Goal: Task Accomplishment & Management: Complete application form

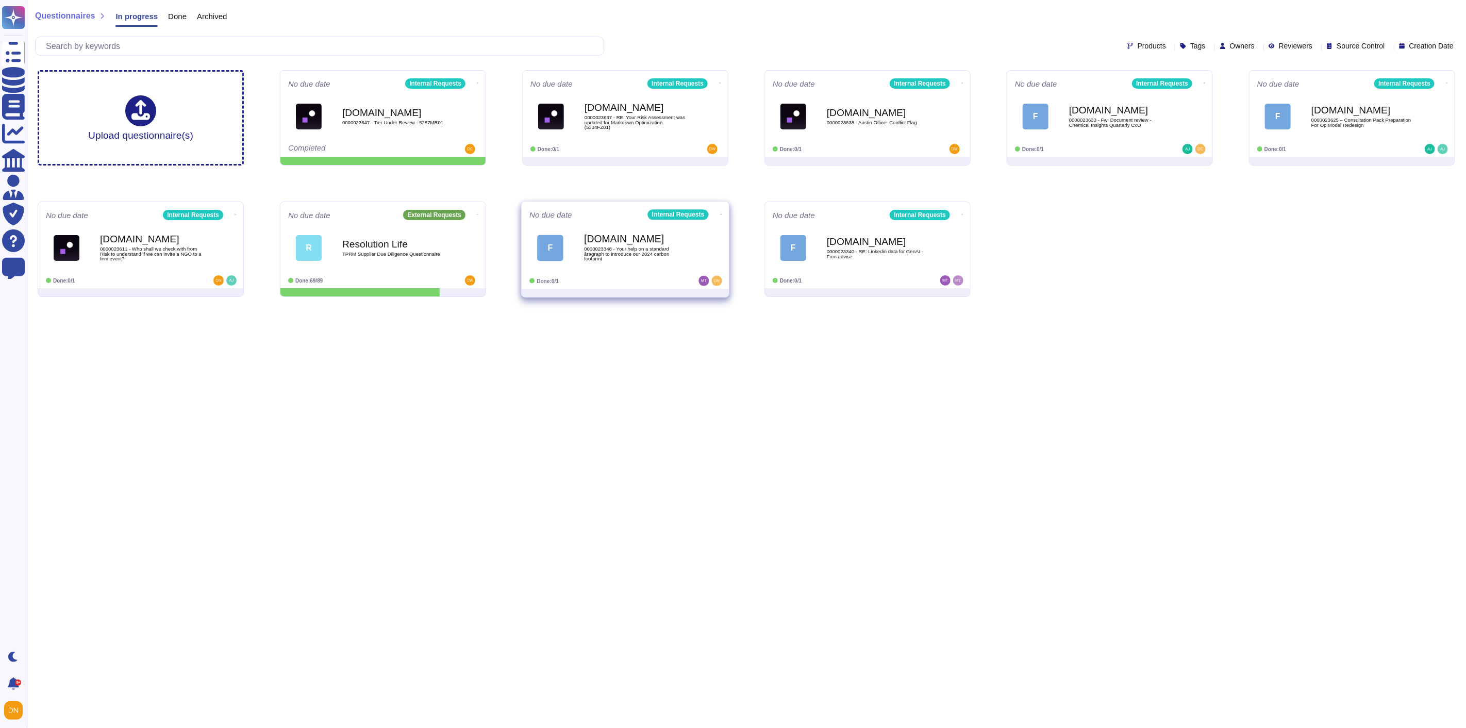
click at [624, 270] on div "F [DOMAIN_NAME] 0000023348 - Your help on a standard âragraph to introduce our …" at bounding box center [625, 248] width 192 height 52
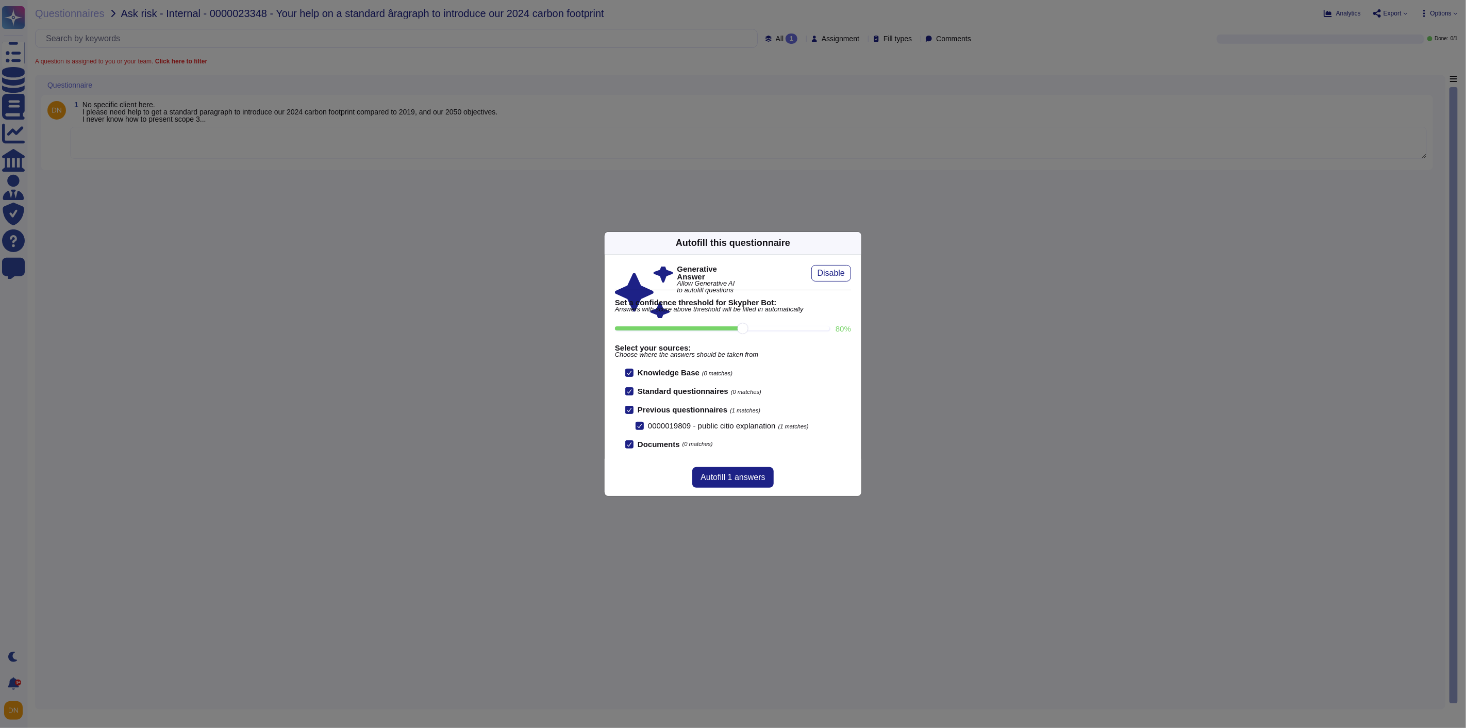
click at [855, 243] on icon at bounding box center [855, 243] width 0 height 0
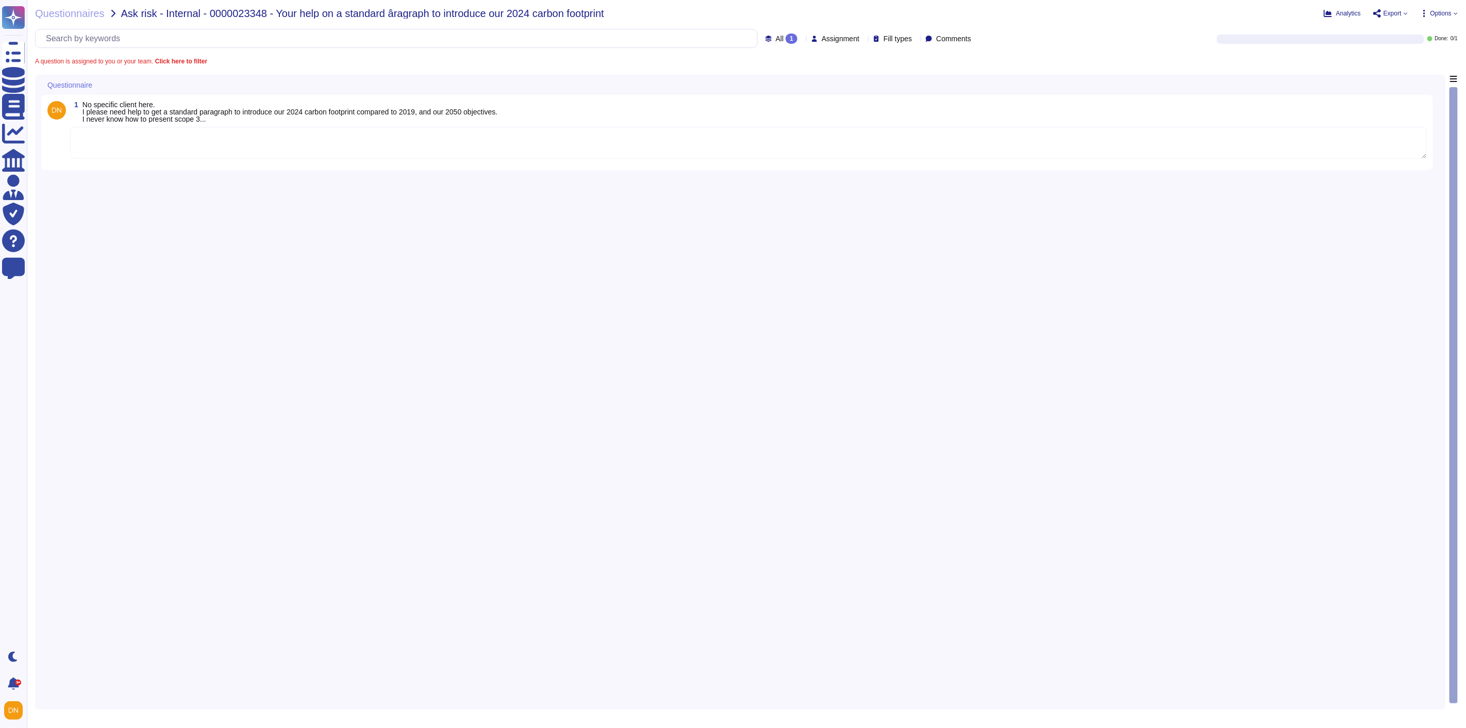
click at [524, 136] on textarea at bounding box center [748, 143] width 1356 height 32
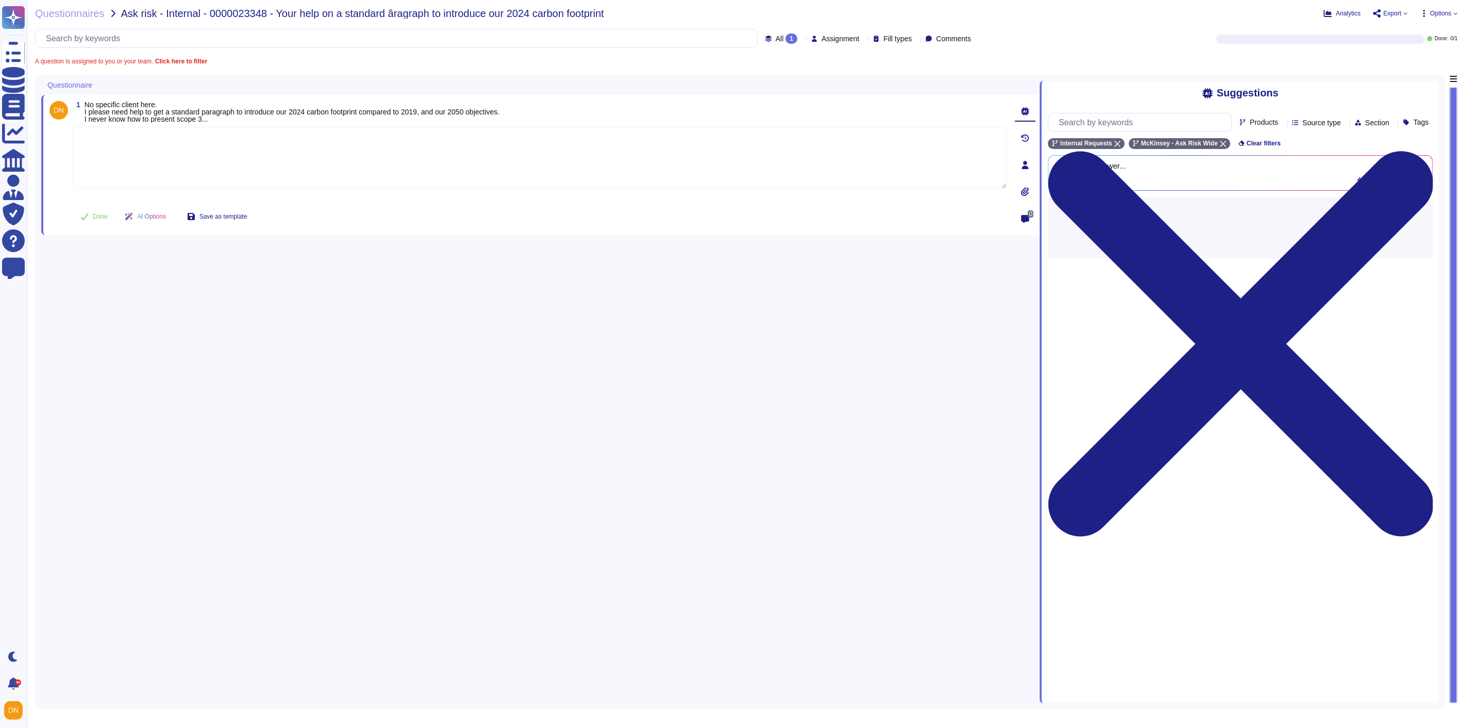
paste textarea "In [DATE], we achieved significant reductions in our carbon footprint compared …"
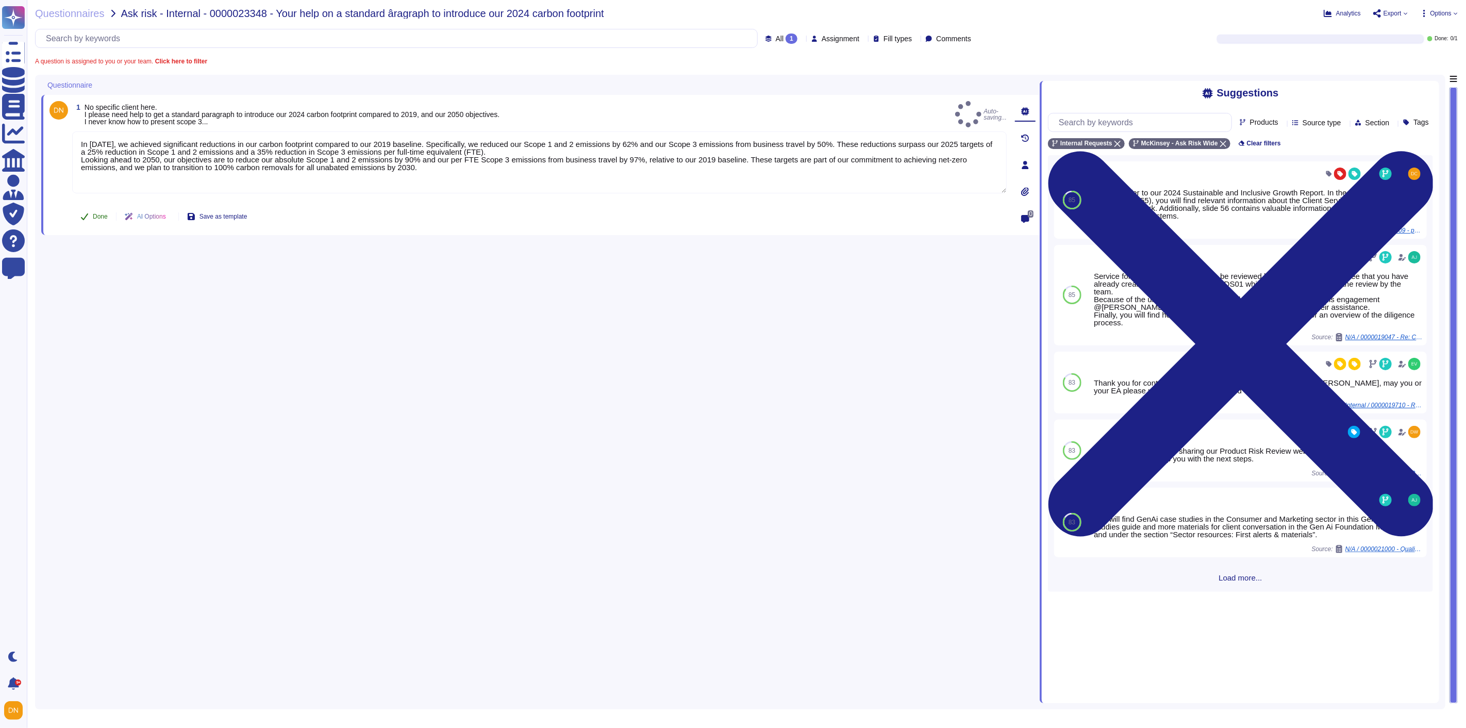
type textarea "In [DATE], we achieved significant reductions in our carbon footprint compared …"
click at [98, 214] on span "Done" at bounding box center [100, 216] width 15 height 6
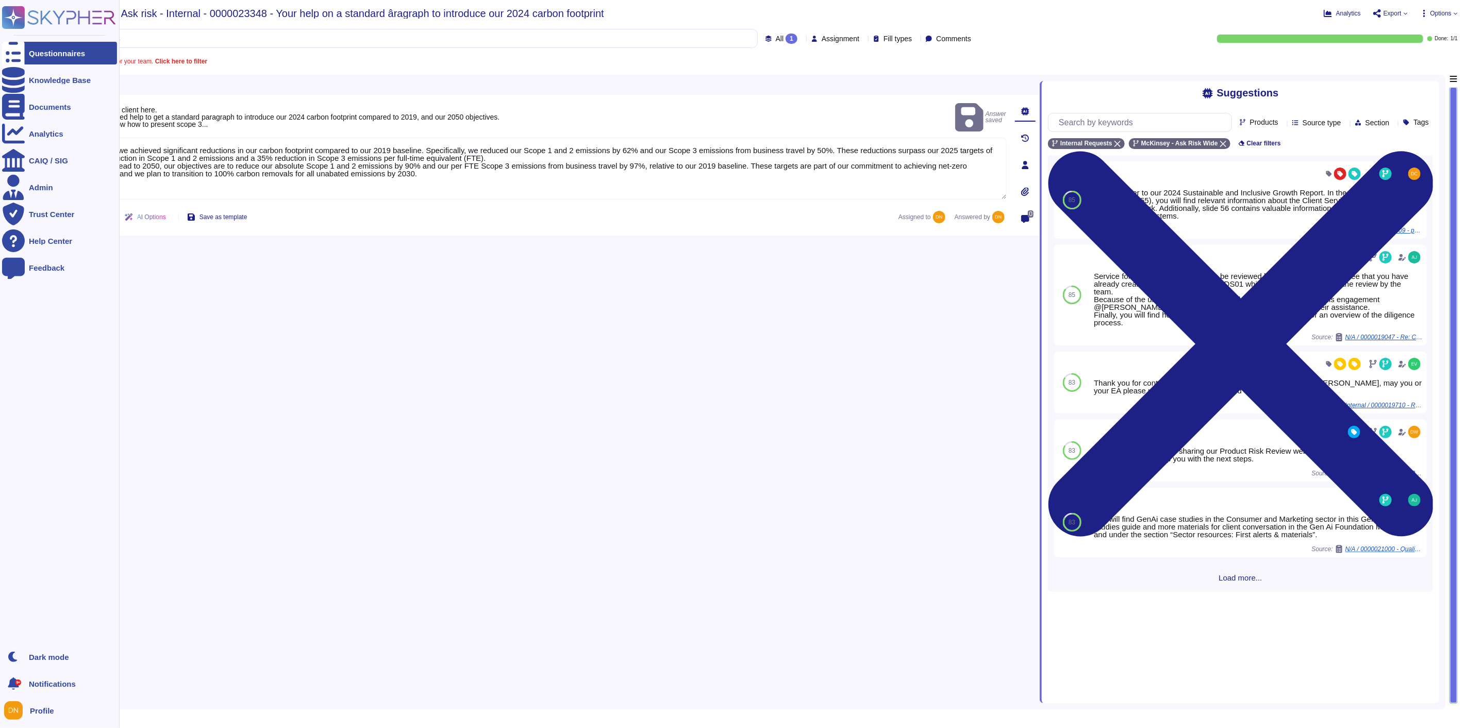
click at [23, 44] on div at bounding box center [13, 53] width 23 height 23
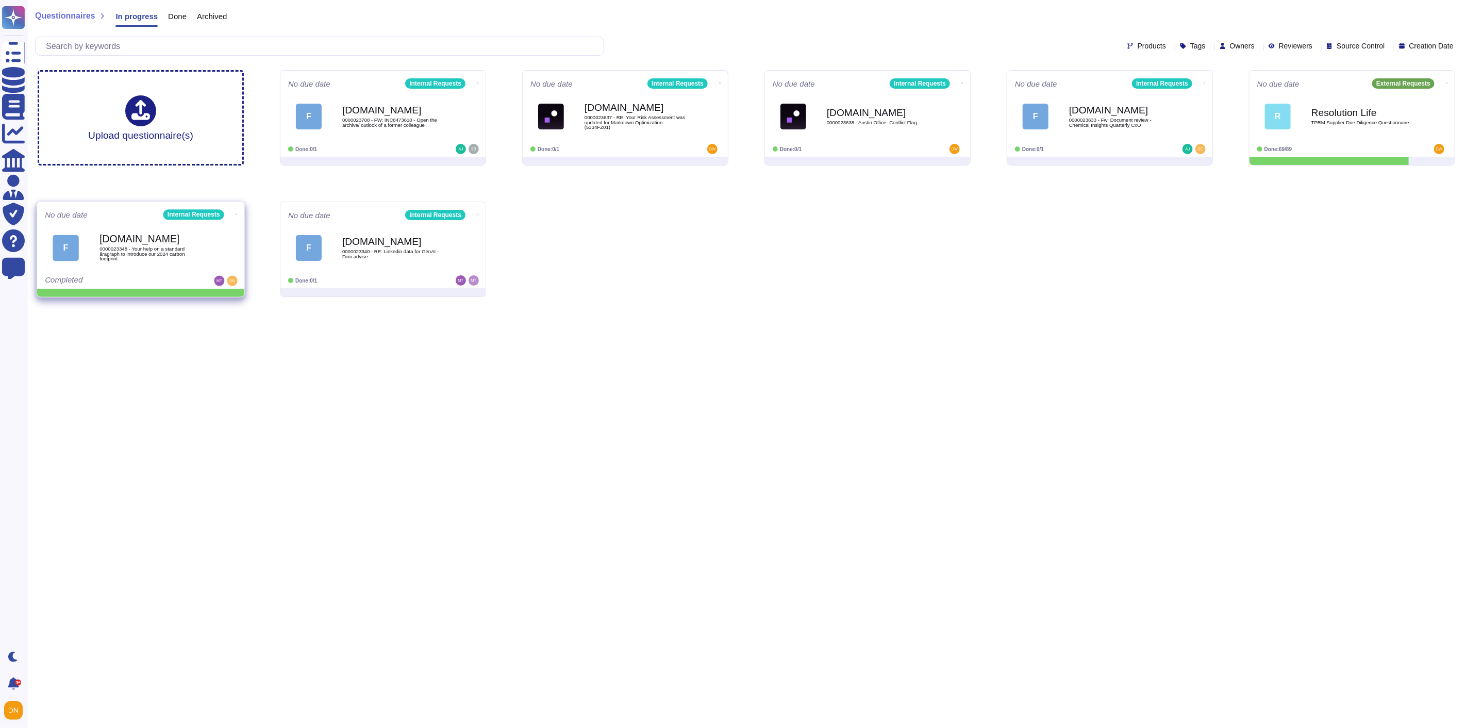
click at [236, 214] on icon at bounding box center [237, 214] width 2 height 1
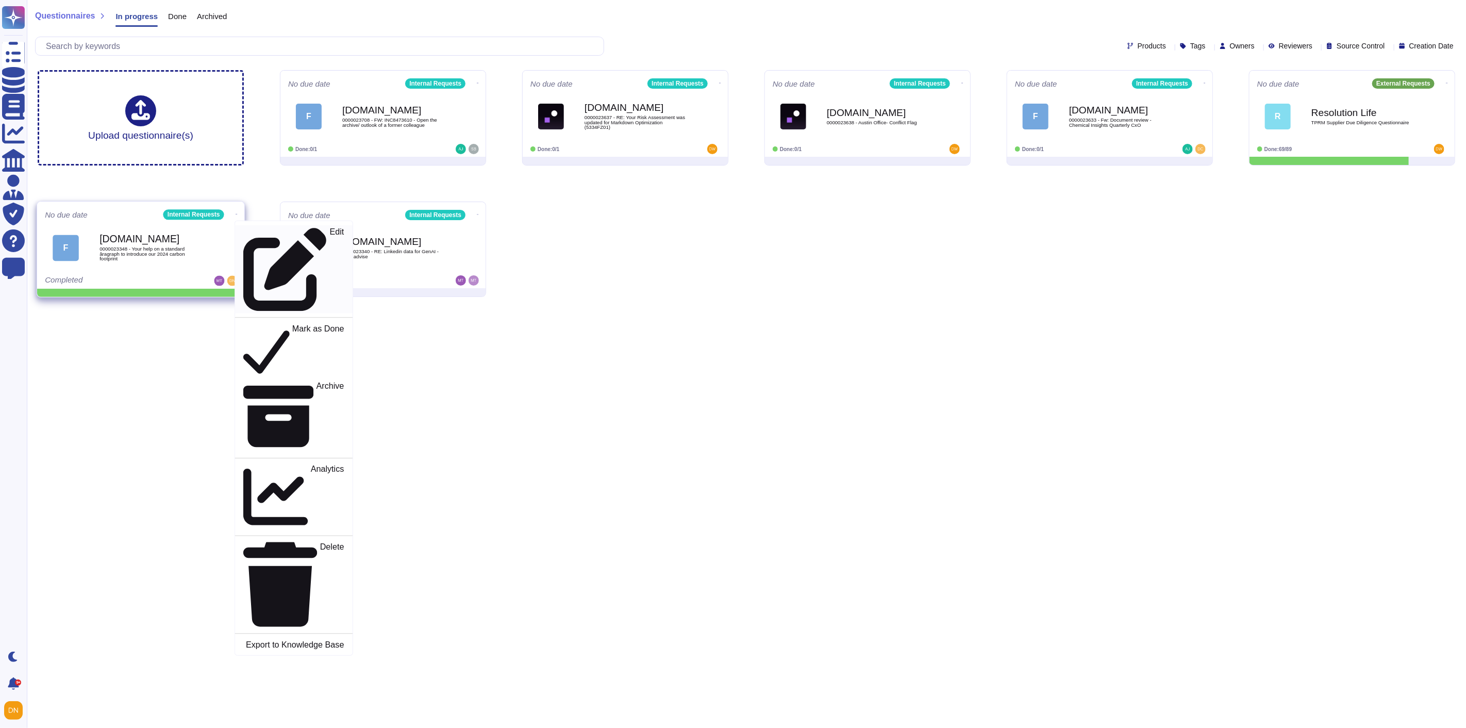
click at [330, 234] on p "Edit" at bounding box center [337, 269] width 14 height 83
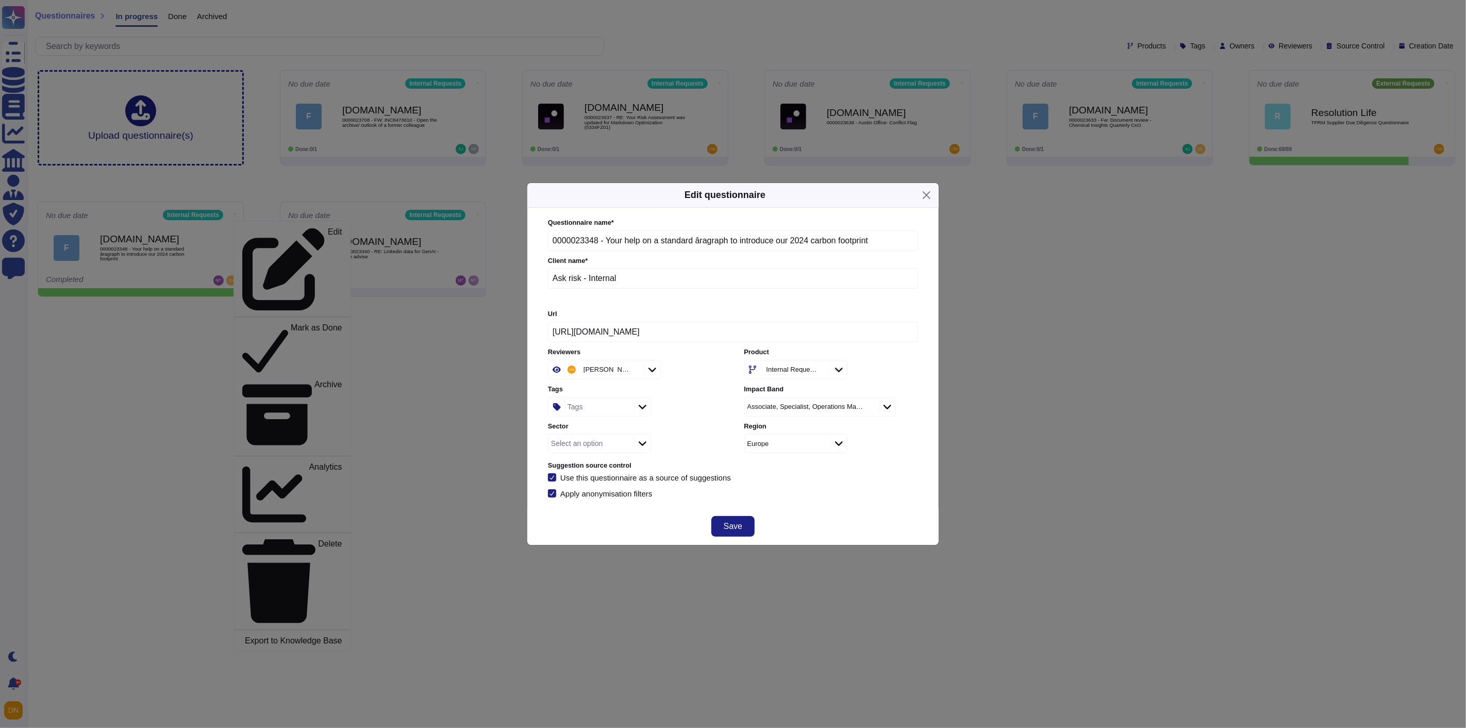
click at [593, 411] on div "Tags" at bounding box center [598, 406] width 66 height 19
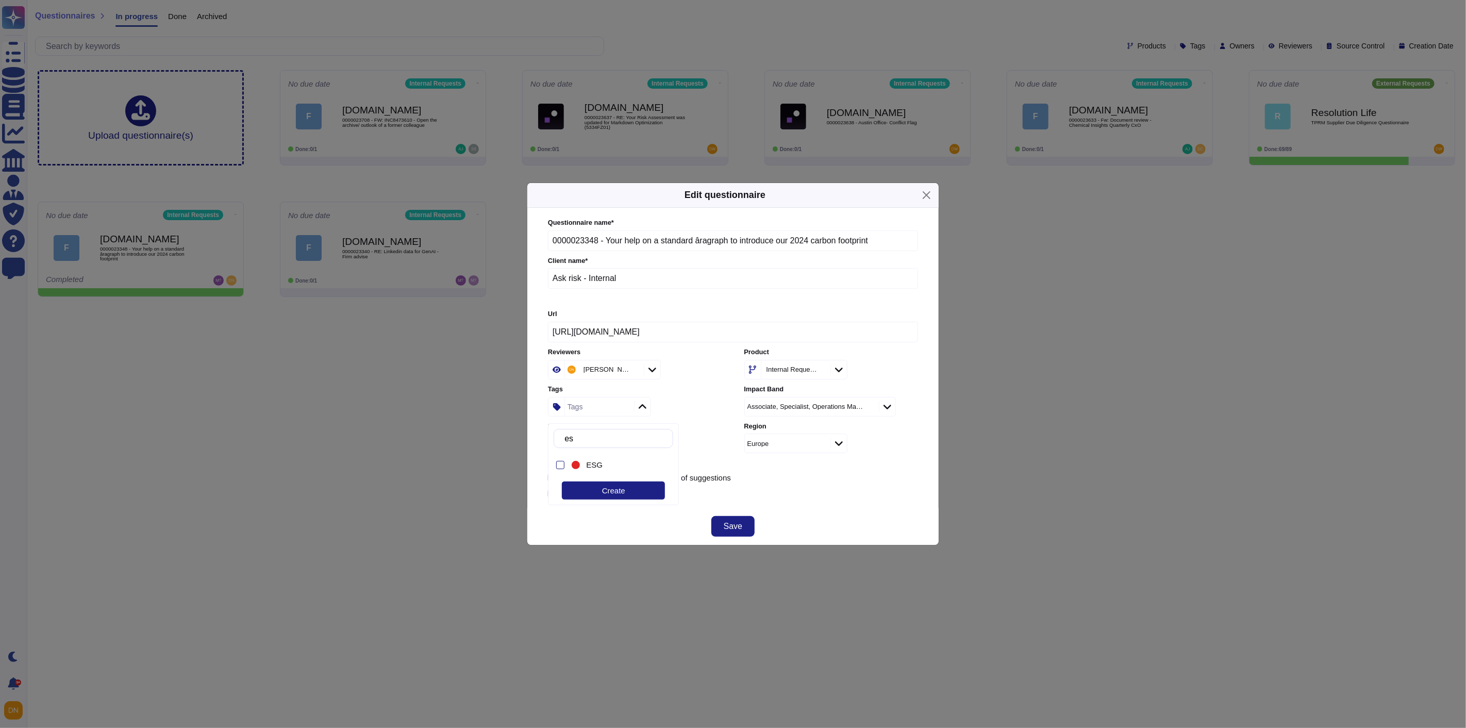
type input "esg"
click at [609, 463] on div "ESG" at bounding box center [622, 464] width 72 height 9
click at [730, 534] on button "Save" at bounding box center [732, 526] width 43 height 21
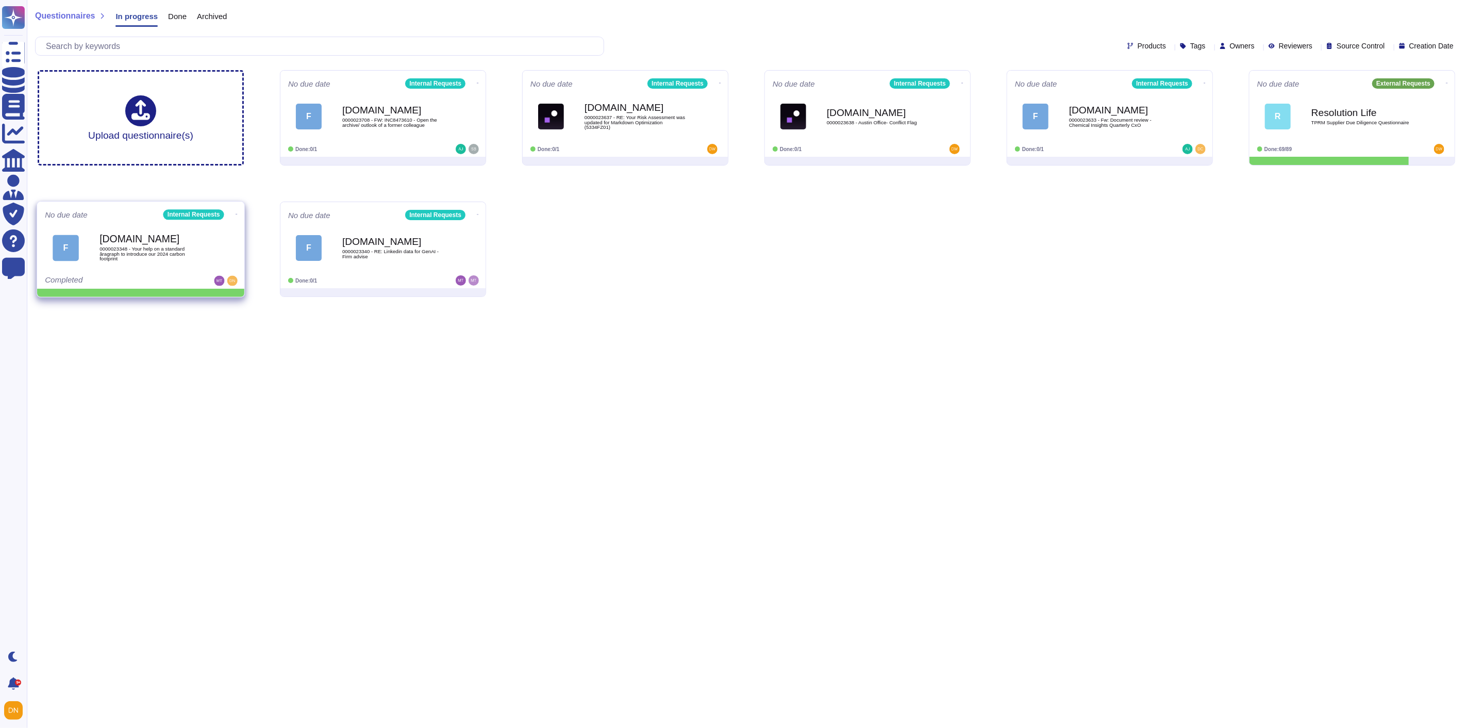
click at [236, 214] on icon at bounding box center [237, 214] width 2 height 1
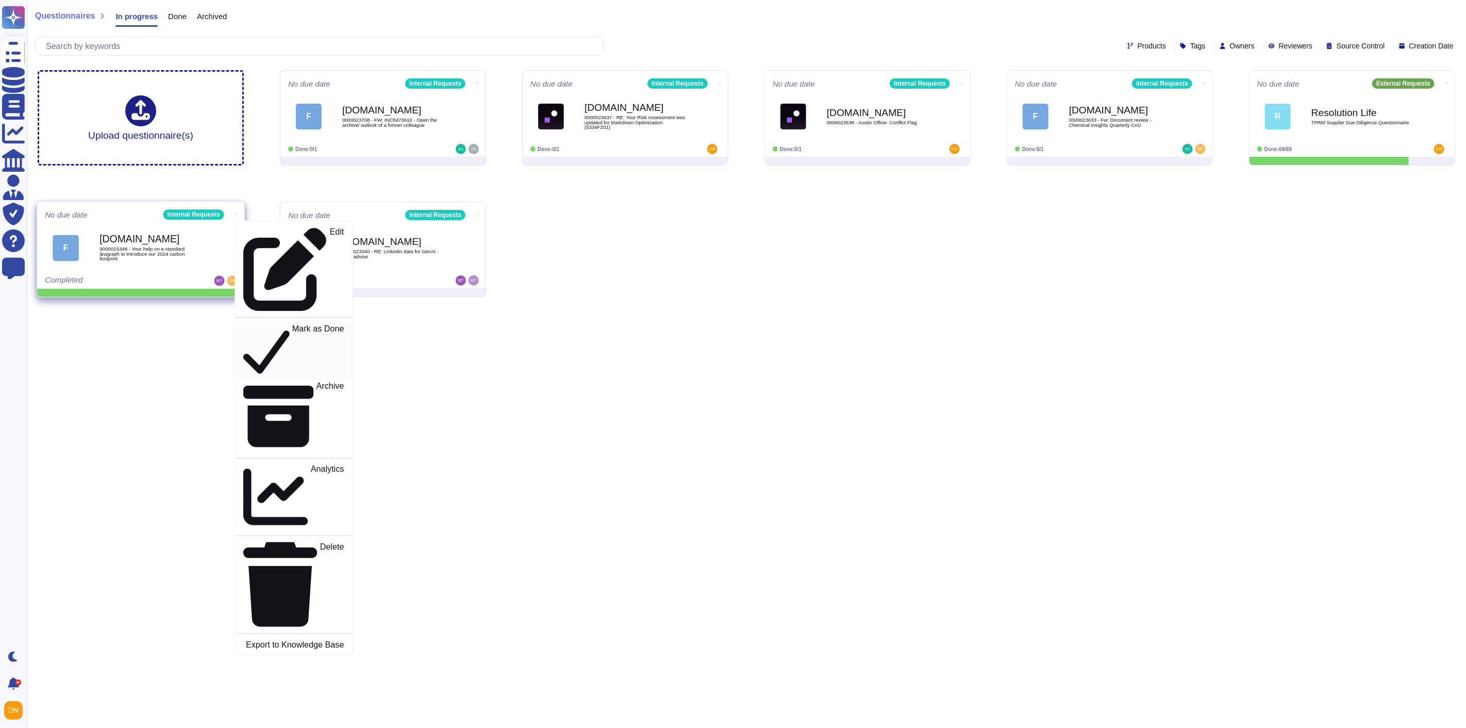
click at [292, 325] on p "Mark as Done" at bounding box center [318, 351] width 52 height 53
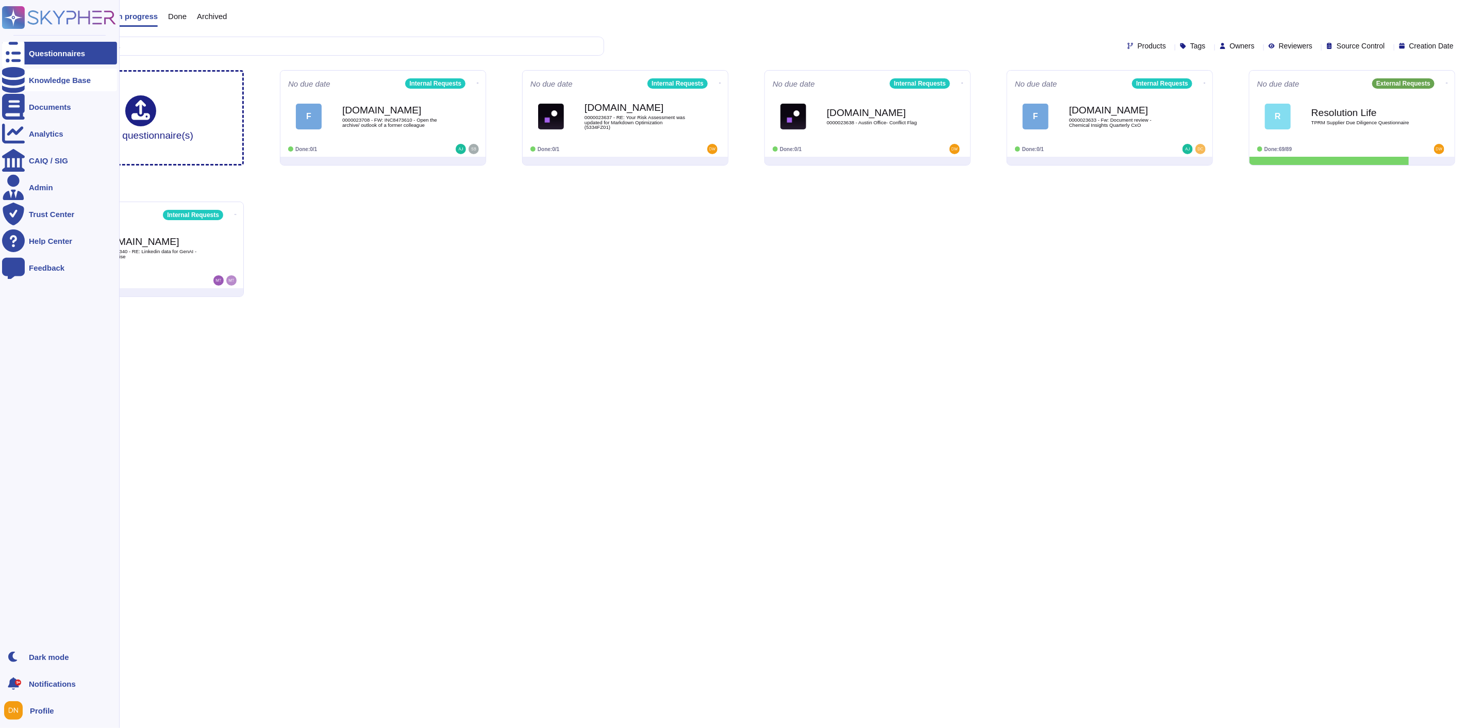
click at [17, 81] on icon at bounding box center [13, 80] width 23 height 26
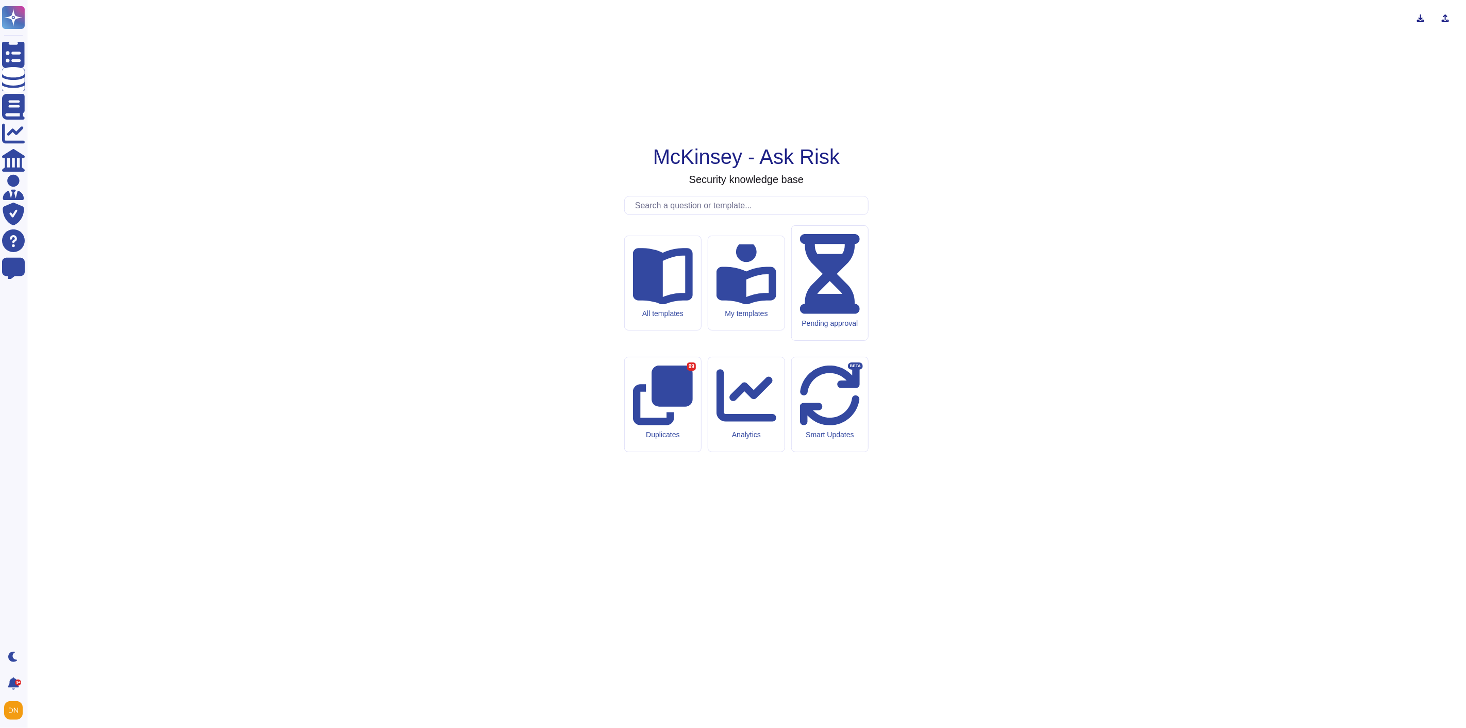
click at [679, 214] on input "text" at bounding box center [749, 205] width 238 height 18
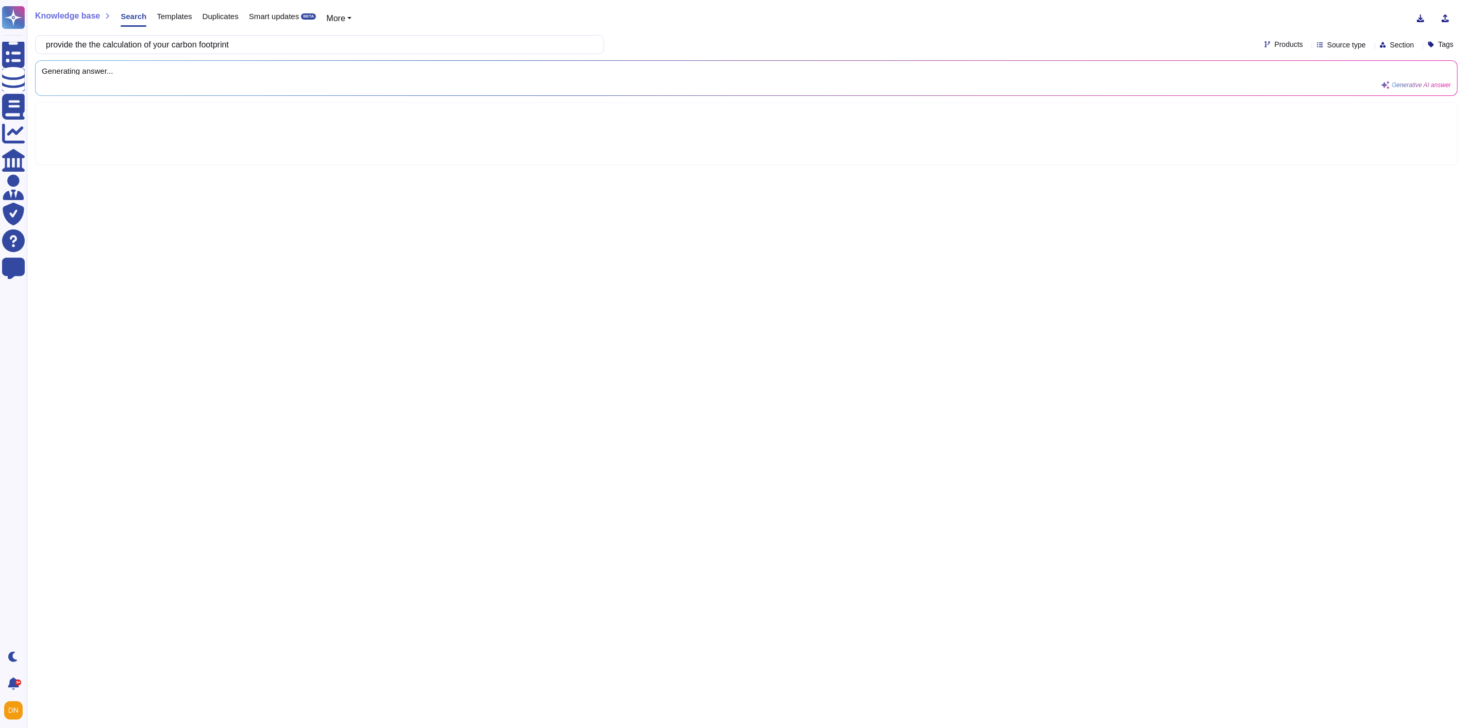
click at [100, 47] on input "provide the the calculation of your carbon footprint" at bounding box center [317, 45] width 552 height 18
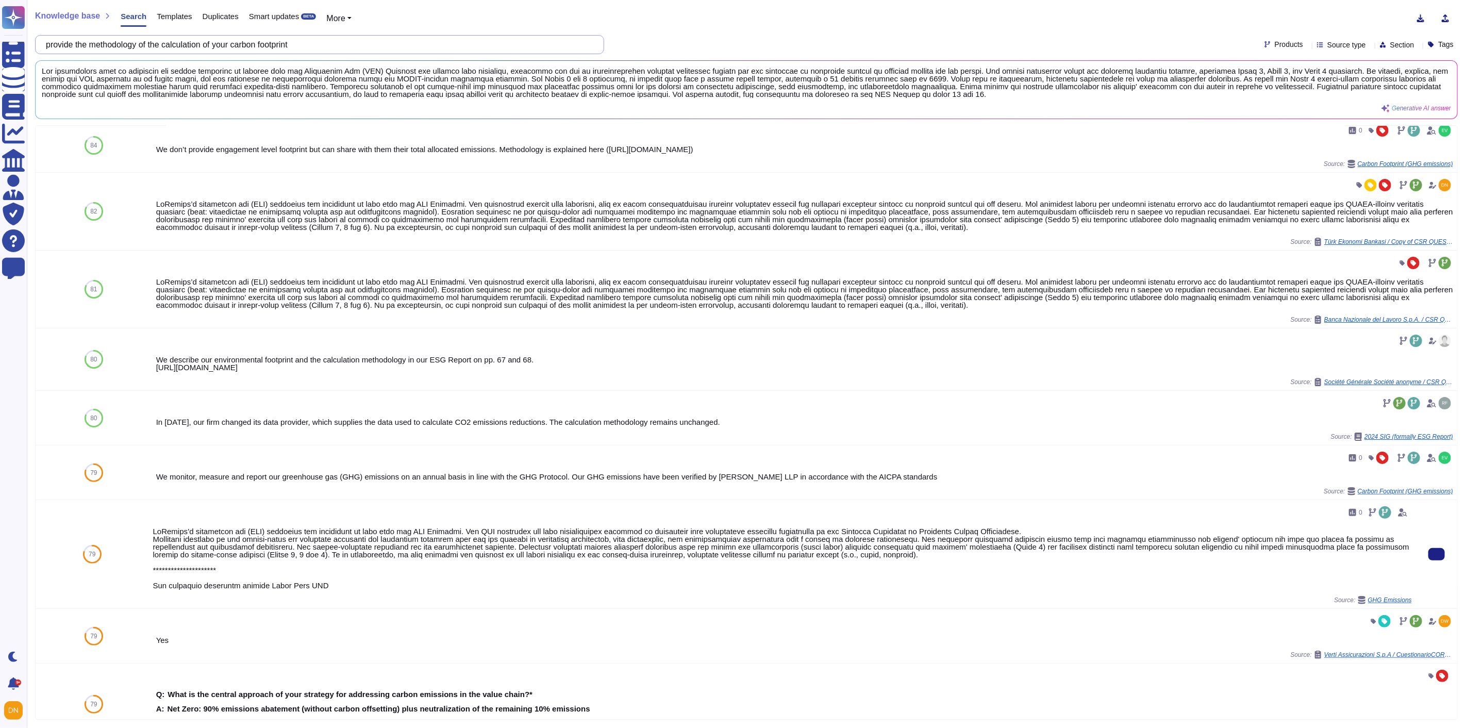
scroll to position [114, 0]
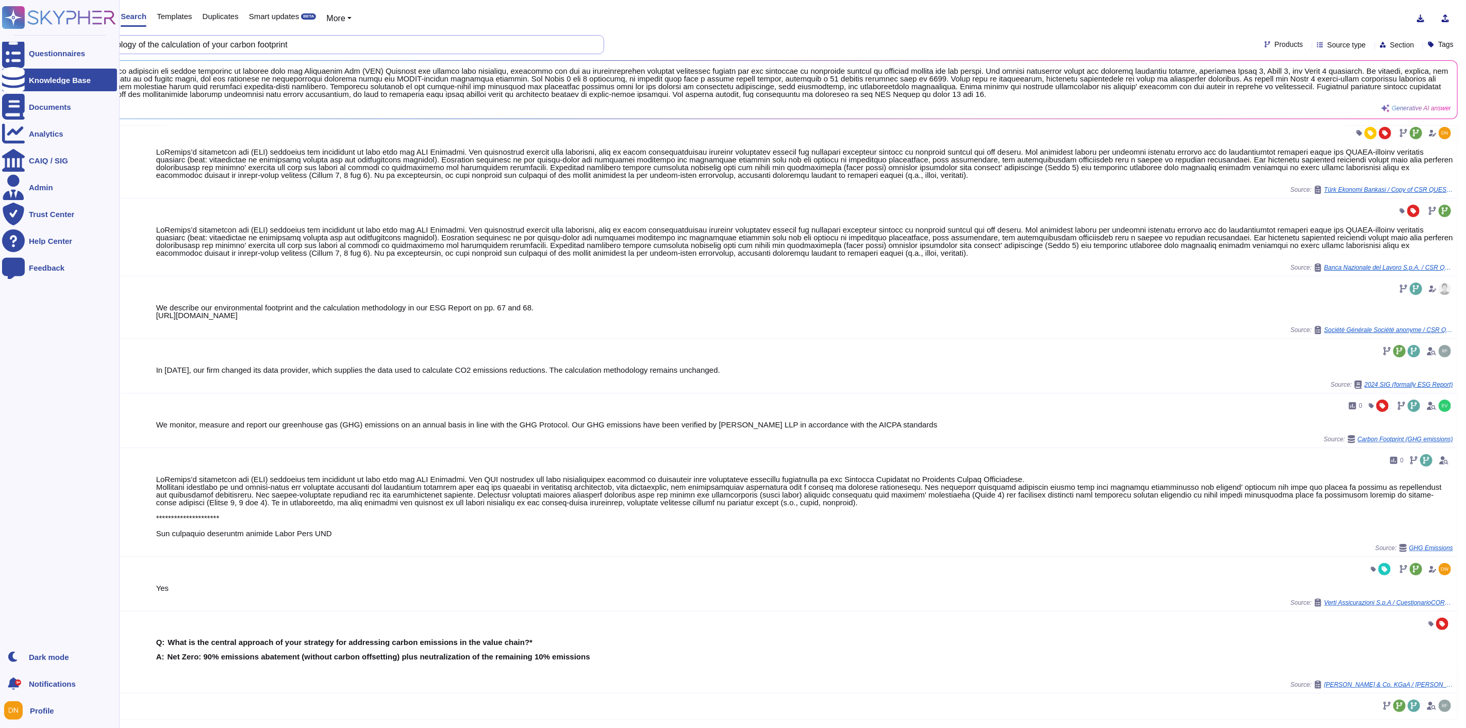
drag, startPoint x: 335, startPoint y: 42, endPoint x: 0, endPoint y: 31, distance: 335.6
click at [0, 31] on div "Questionnaires Knowledge Base Documents Analytics CAIQ / SIG Admin Trust Center…" at bounding box center [733, 364] width 1466 height 728
paste input "Have you calculated the carbon footprint for the provision of each service, goo…"
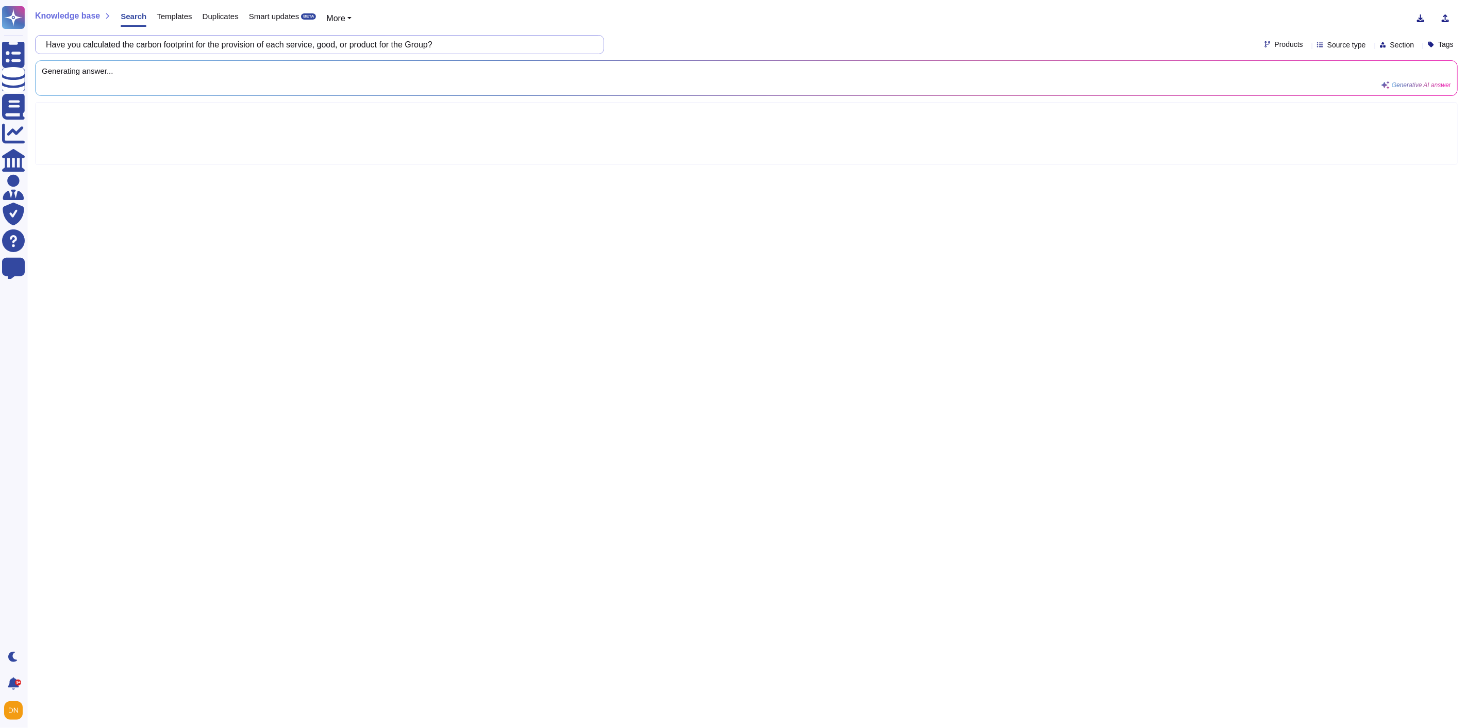
scroll to position [0, 0]
type input "Have you calculated the carbon footprint for the provision of each service, goo…"
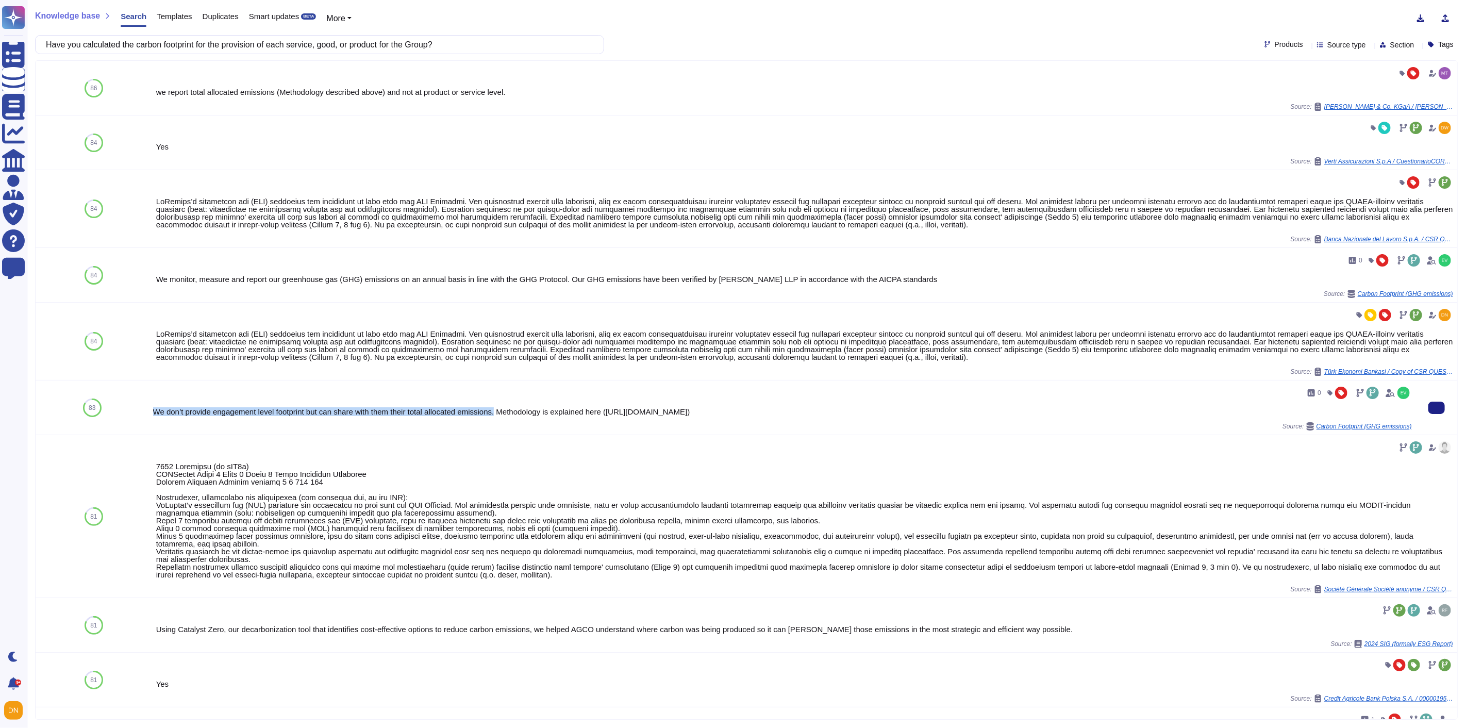
drag, startPoint x: 496, startPoint y: 413, endPoint x: 153, endPoint y: 408, distance: 342.7
click at [153, 408] on div "We don’t provide engagement level footprint but can share with them their total…" at bounding box center [782, 412] width 1258 height 8
copy div "We don’t provide engagement level footprint but can share with them their total…"
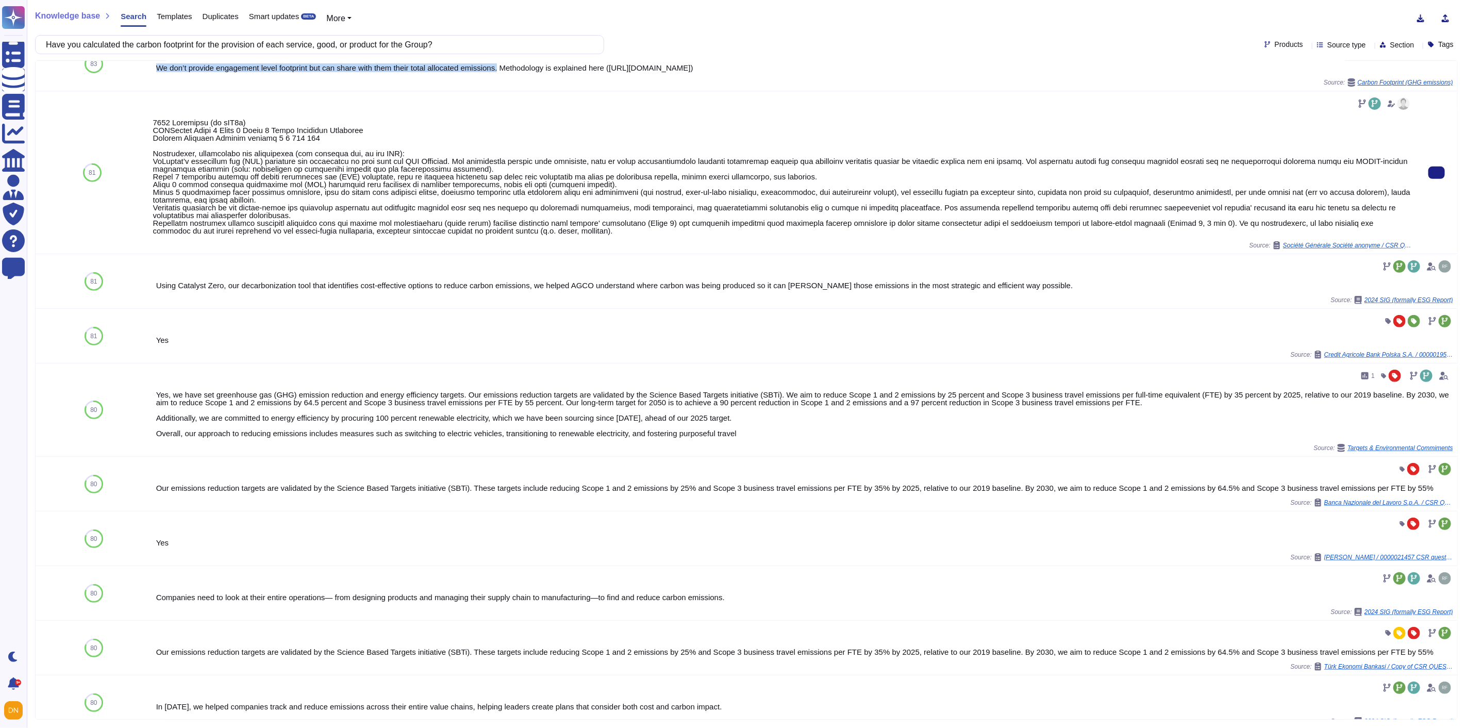
scroll to position [366, 0]
